Goal: Find specific page/section: Find specific page/section

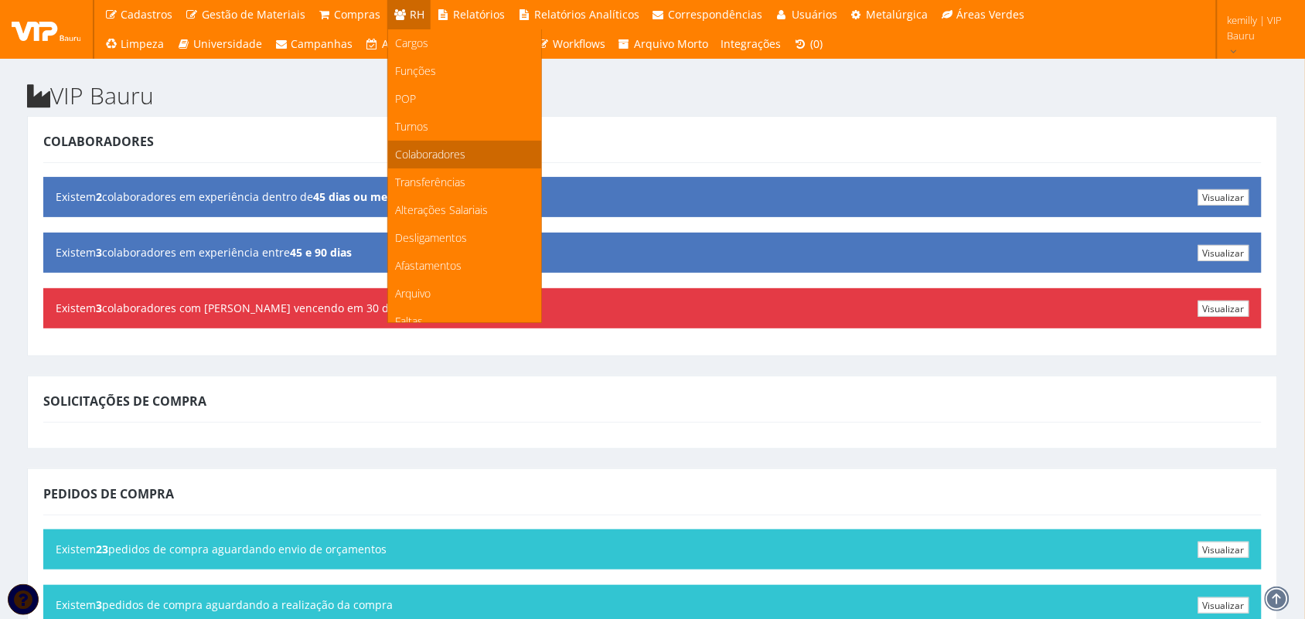
click at [414, 155] on span "Colaboradores" at bounding box center [431, 154] width 70 height 15
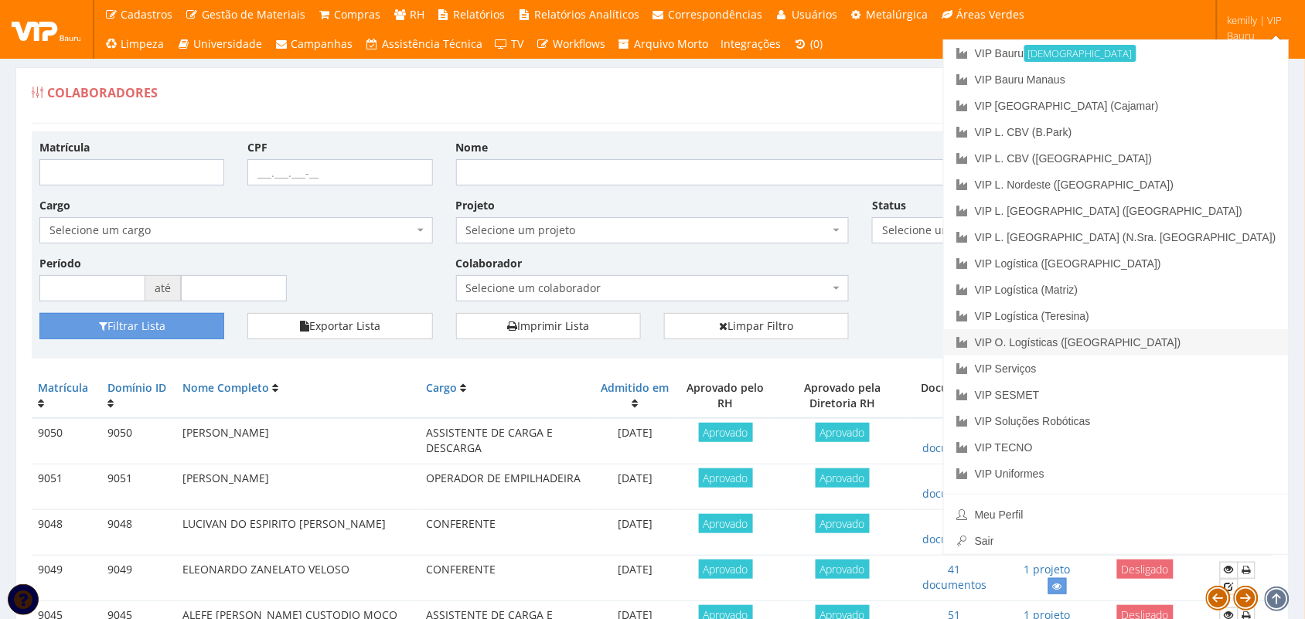
click at [1181, 345] on link "VIP O. Logísticas ([GEOGRAPHIC_DATA])" at bounding box center [1116, 342] width 345 height 26
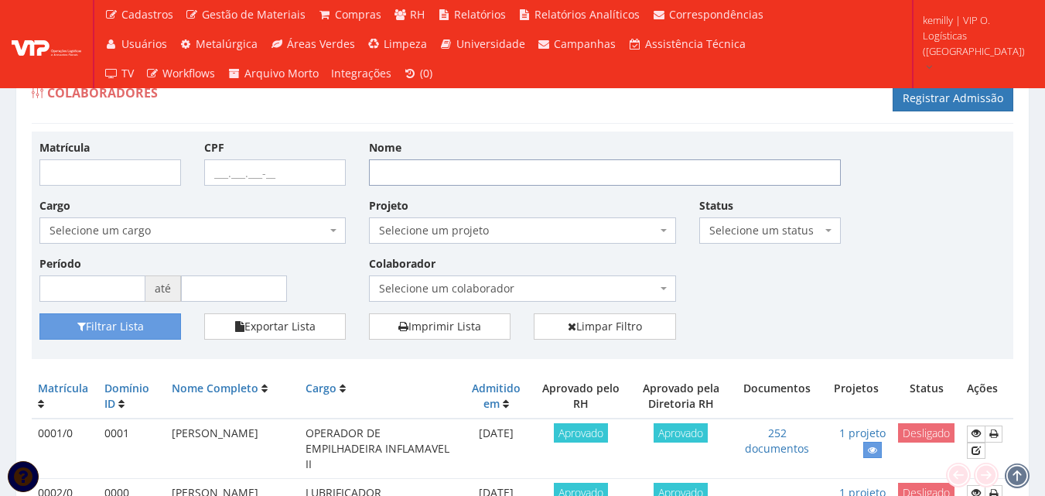
click at [571, 176] on input "Nome" at bounding box center [605, 172] width 472 height 26
type input "josenaldo"
click at [39, 313] on button "Filtrar Lista" at bounding box center [110, 326] width 142 height 26
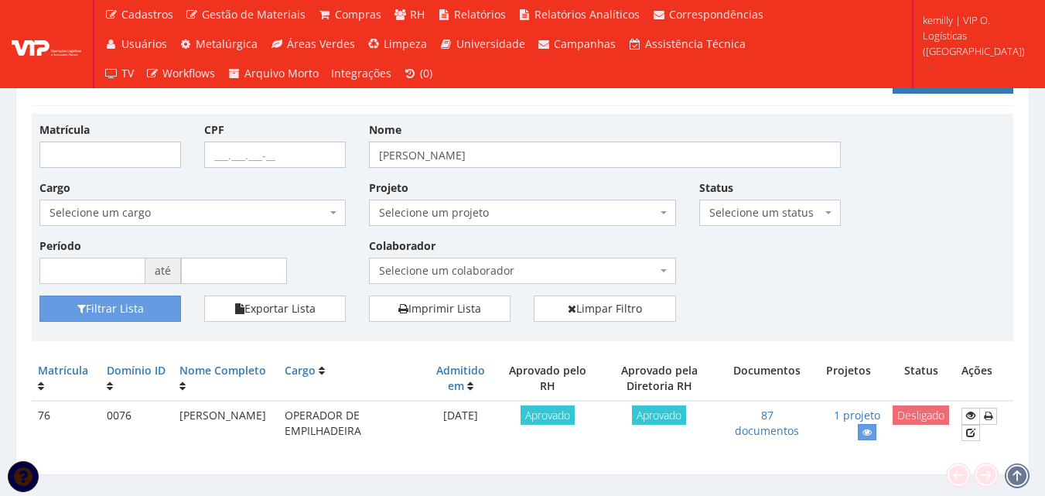
scroll to position [49, 0]
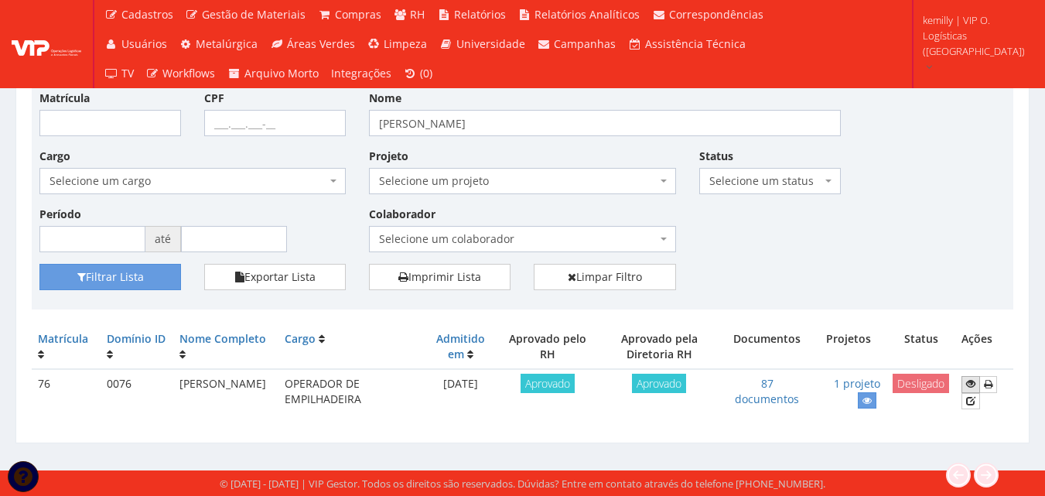
click at [975, 387] on icon at bounding box center [970, 383] width 9 height 11
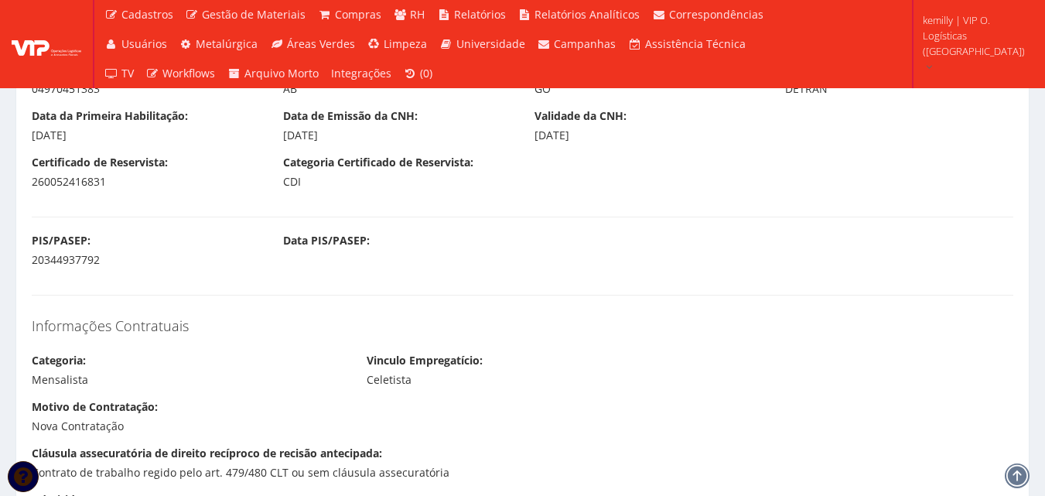
scroll to position [1083, 0]
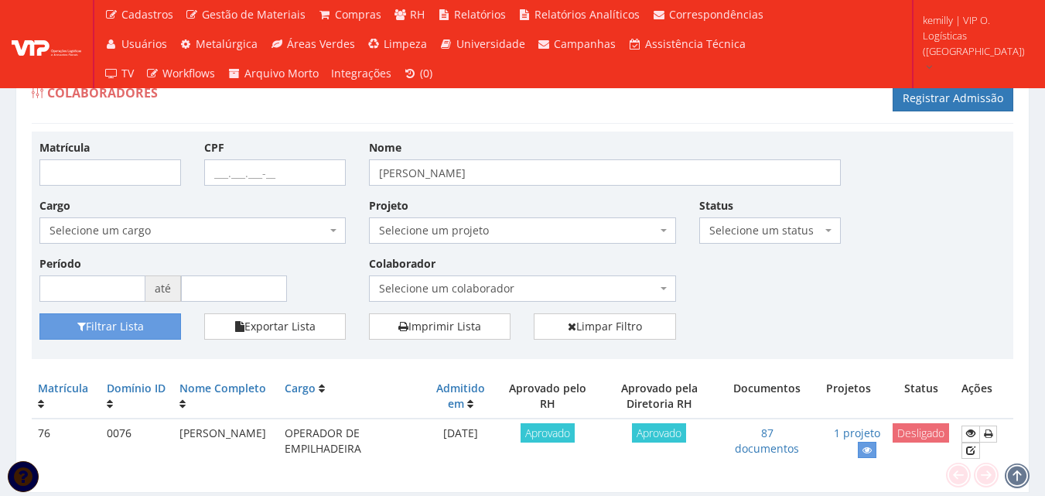
scroll to position [49, 0]
